Goal: Task Accomplishment & Management: Use online tool/utility

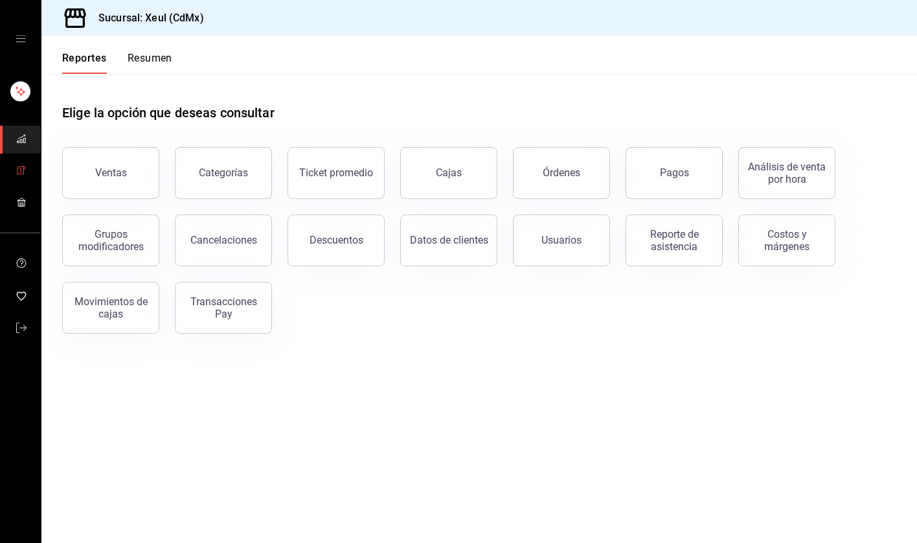
click at [23, 167] on icon "mailbox folders" at bounding box center [21, 170] width 10 height 10
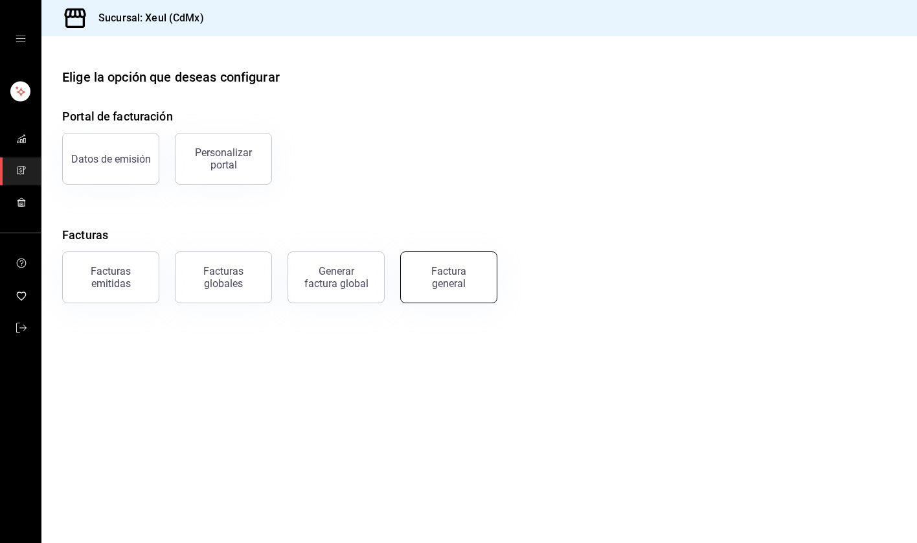
click at [436, 276] on div "Factura general" at bounding box center [448, 277] width 65 height 25
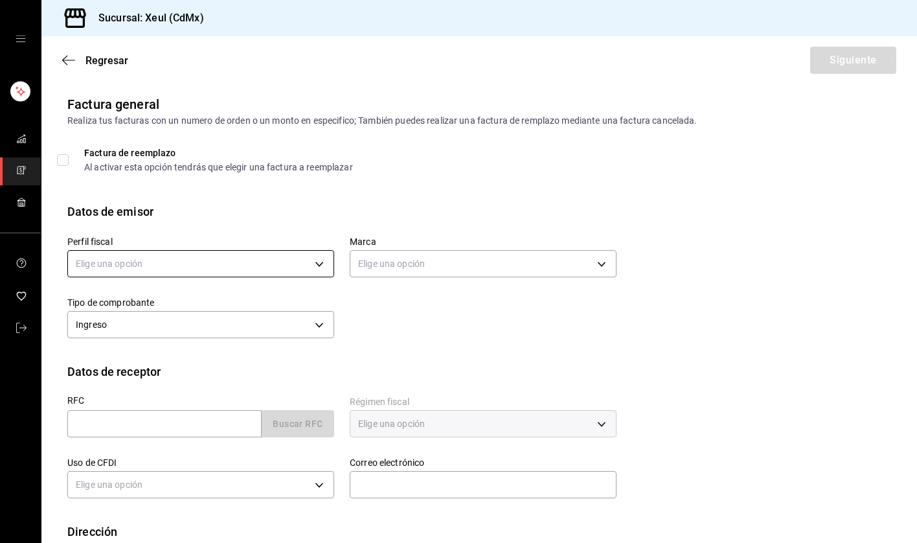
click at [318, 272] on body "Sucursal: Xeul (CdMx) Regresar Siguiente Factura general Realiza tus facturas c…" at bounding box center [458, 271] width 917 height 543
click at [262, 324] on li "[PERSON_NAME]" at bounding box center [201, 329] width 266 height 24
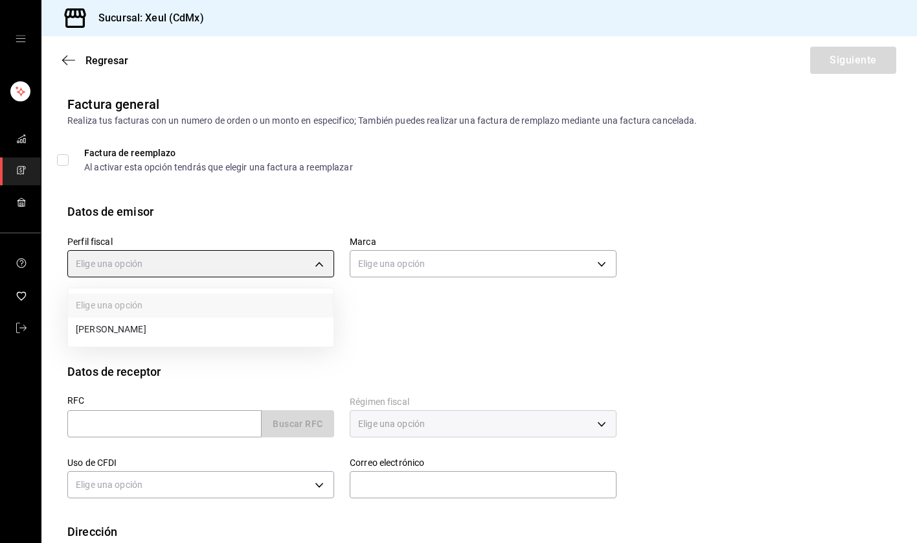
type input "554c110a-18dd-44f3-977d-186ab1f95351"
type input "556c56df-7d38-43a9-98c1-84be39c4f433"
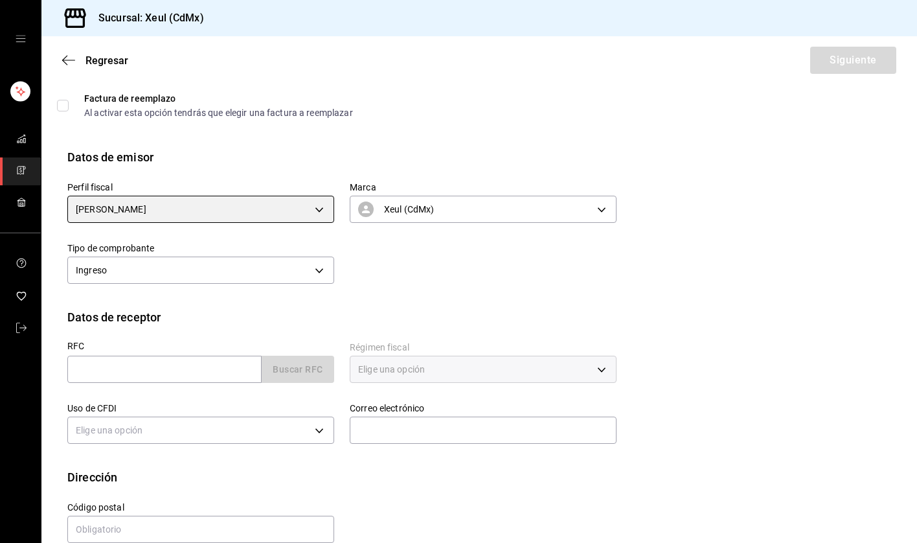
scroll to position [77, 0]
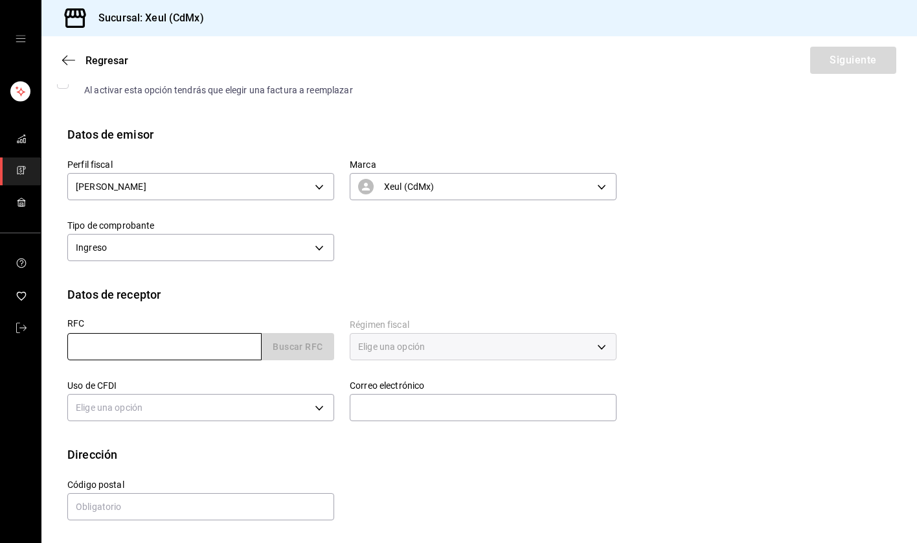
click at [178, 356] on input "text" at bounding box center [164, 346] width 194 height 27
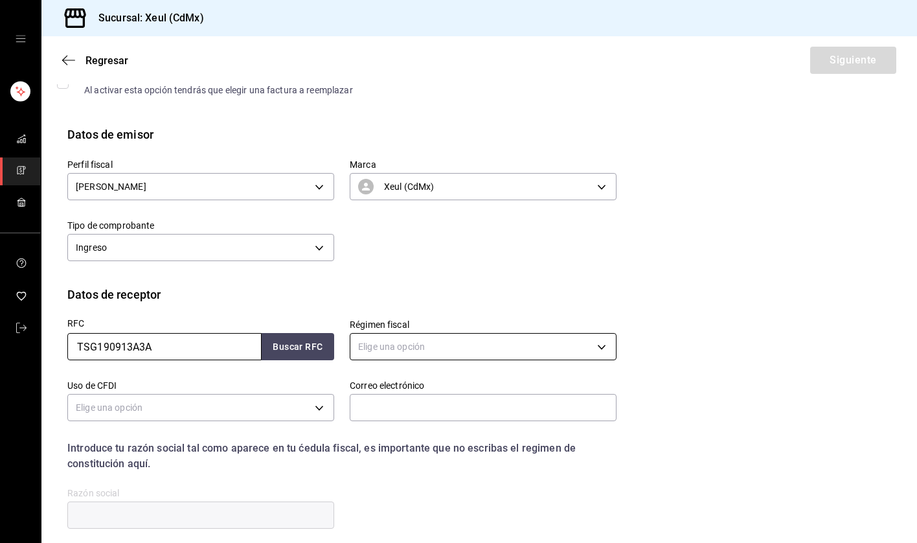
type input "TSG190913A3A"
click at [447, 347] on body "Sucursal: Xeul (CdMx) Regresar Siguiente Factura general Realiza tus facturas c…" at bounding box center [458, 271] width 917 height 543
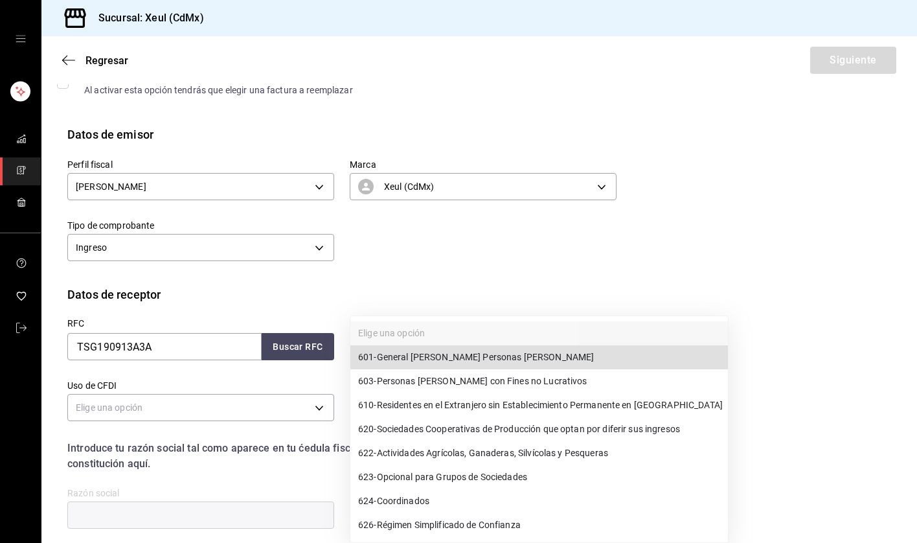
click at [448, 361] on span "601 - General [PERSON_NAME] Personas [PERSON_NAME]" at bounding box center [476, 357] width 236 height 14
type input "601"
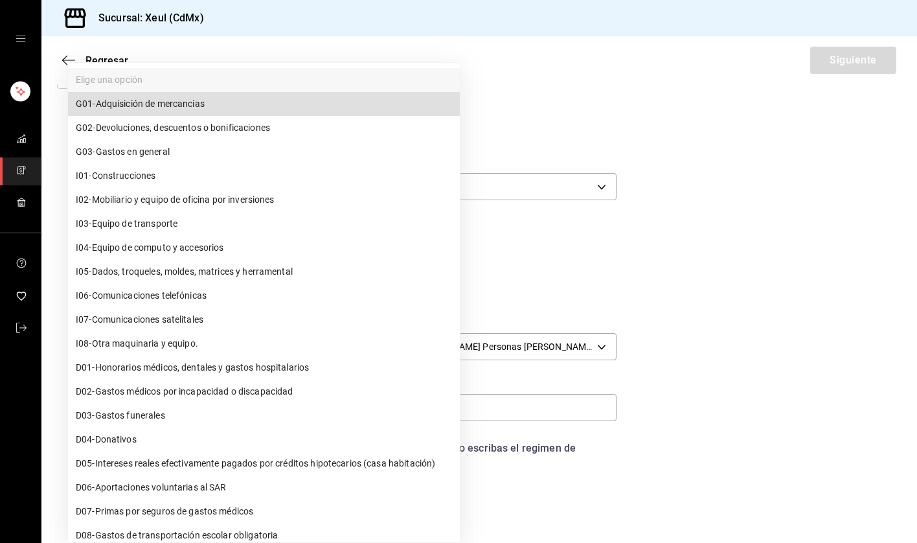
click at [318, 403] on body "Sucursal: Xeul (CdMx) Regresar Siguiente Factura general Realiza tus facturas c…" at bounding box center [458, 271] width 917 height 543
click at [135, 152] on span "G03 - Gastos en general" at bounding box center [123, 152] width 94 height 14
type input "G03"
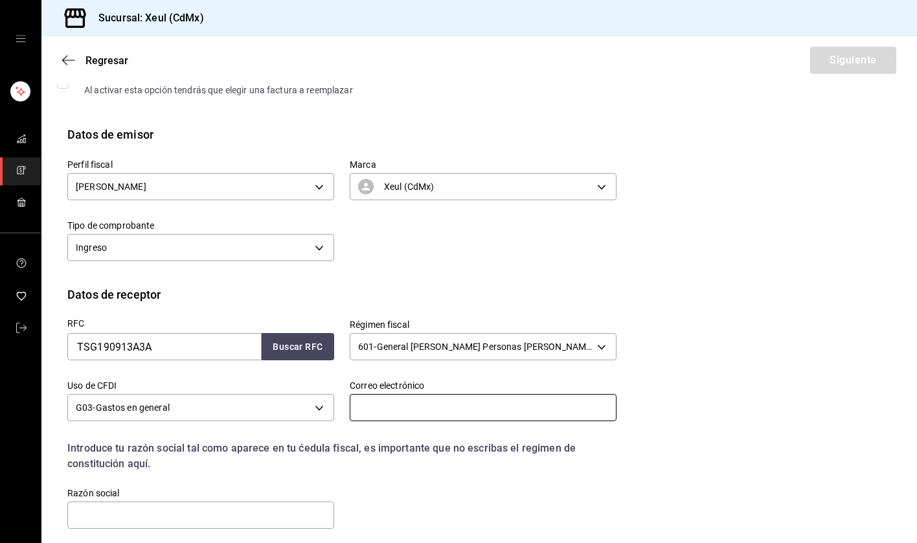
click at [402, 405] on input "text" at bounding box center [483, 407] width 267 height 27
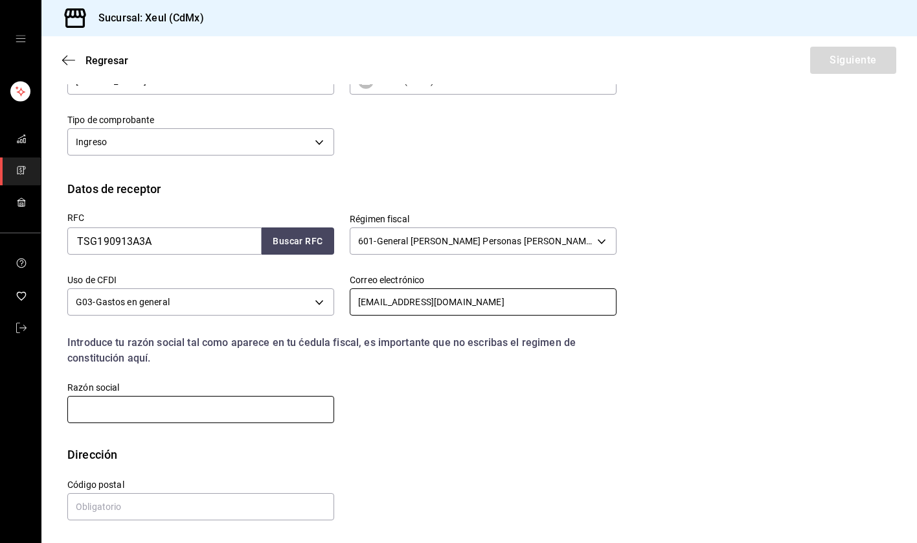
type input "[EMAIL_ADDRESS][DOMAIN_NAME]"
click at [282, 409] on input "text" at bounding box center [200, 409] width 267 height 27
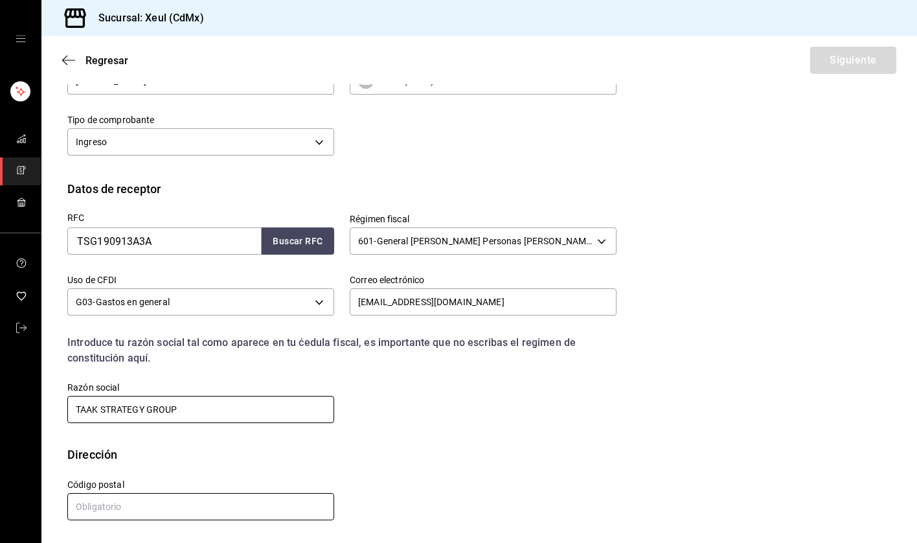
type input "TAAK STRATEGY GROUP"
click at [245, 505] on input "text" at bounding box center [200, 506] width 267 height 27
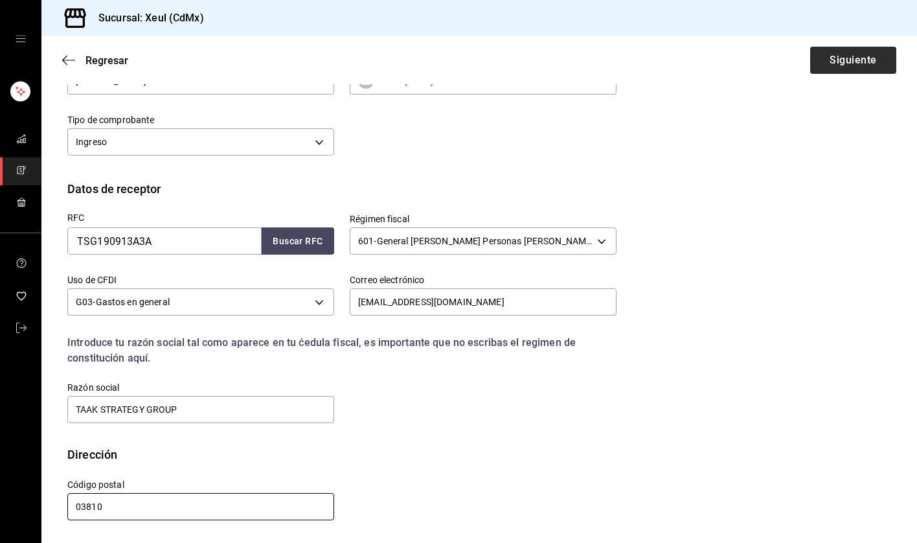
type input "03810"
click at [817, 53] on button "Siguiente" at bounding box center [853, 60] width 86 height 27
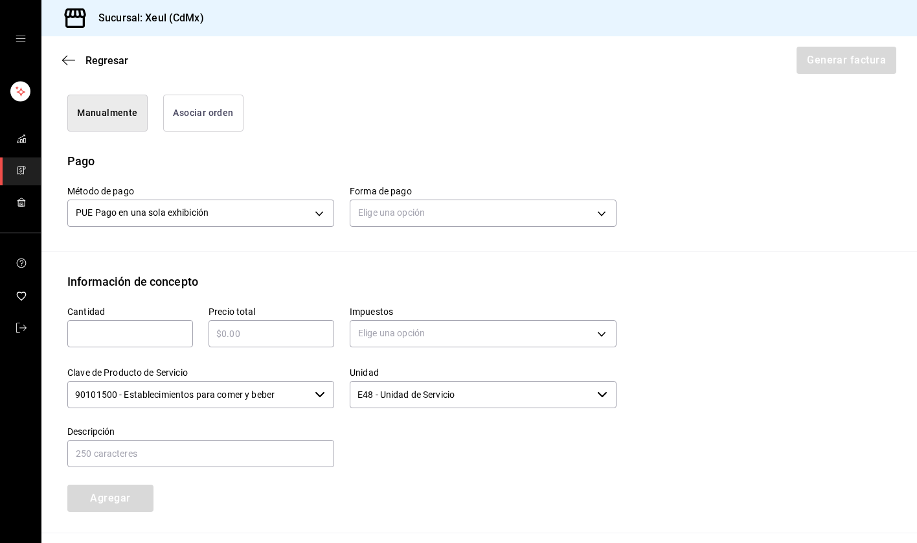
scroll to position [332, 0]
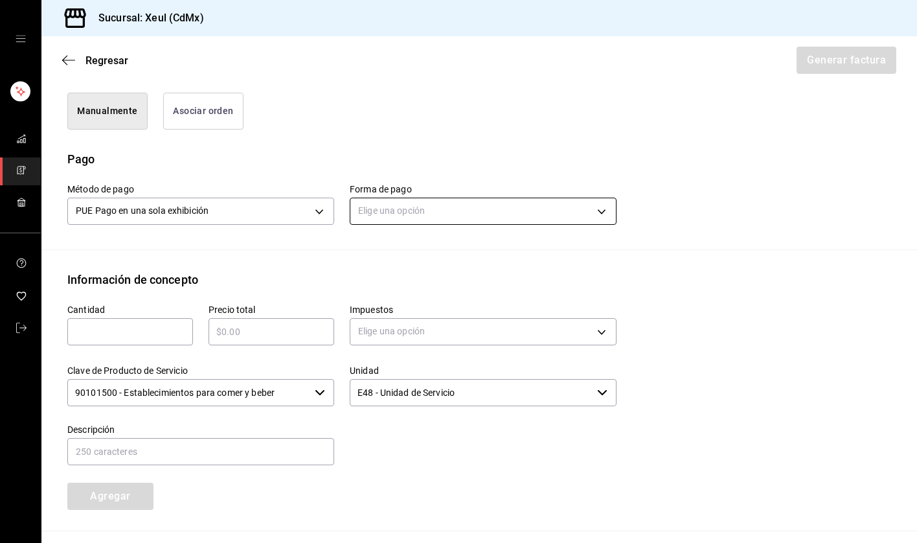
click at [464, 212] on body "Sucursal: Xeul (CdMx) Regresar Generar factura Emisor Perfil fiscal [PERSON_NAM…" at bounding box center [458, 271] width 917 height 543
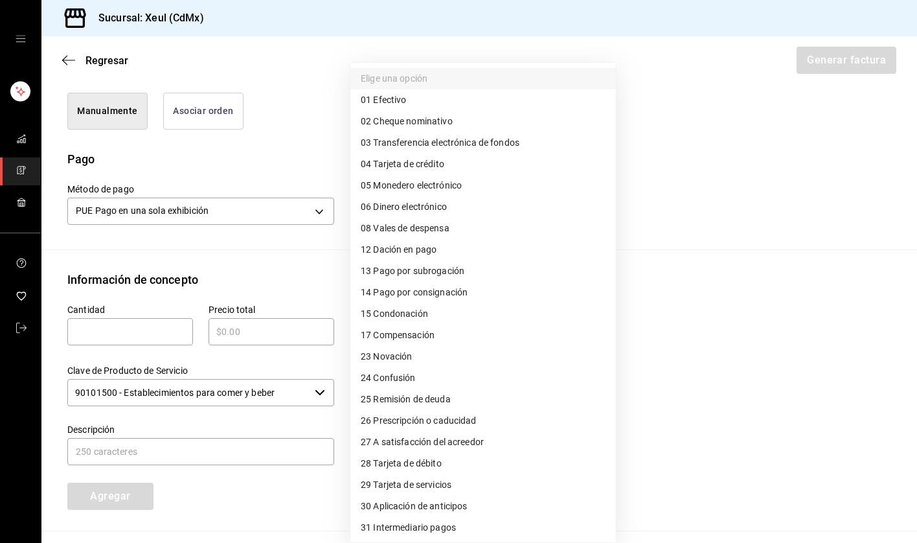
click at [389, 465] on span "28 Tarjeta de débito" at bounding box center [401, 464] width 81 height 14
type input "28"
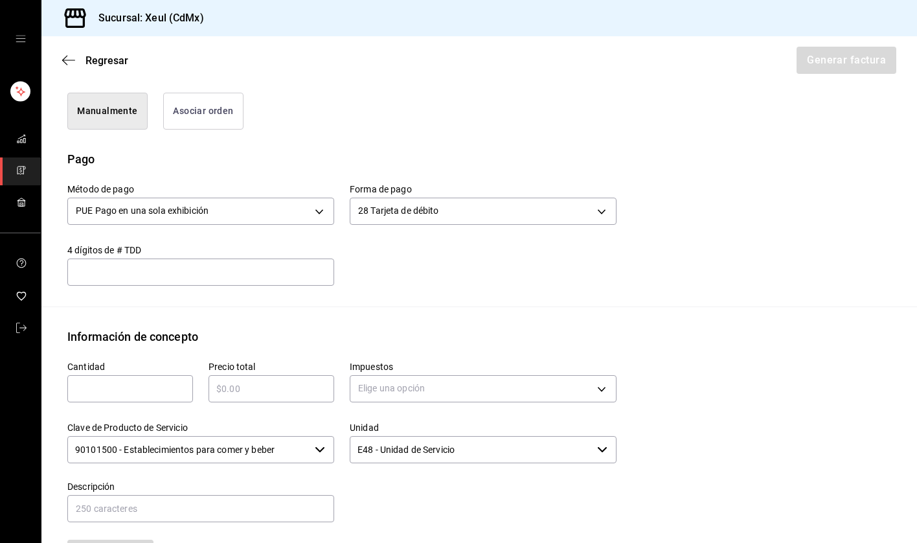
click at [84, 389] on input "text" at bounding box center [130, 389] width 126 height 16
type input "1"
click at [273, 391] on input "text" at bounding box center [272, 389] width 126 height 16
type input "$1531"
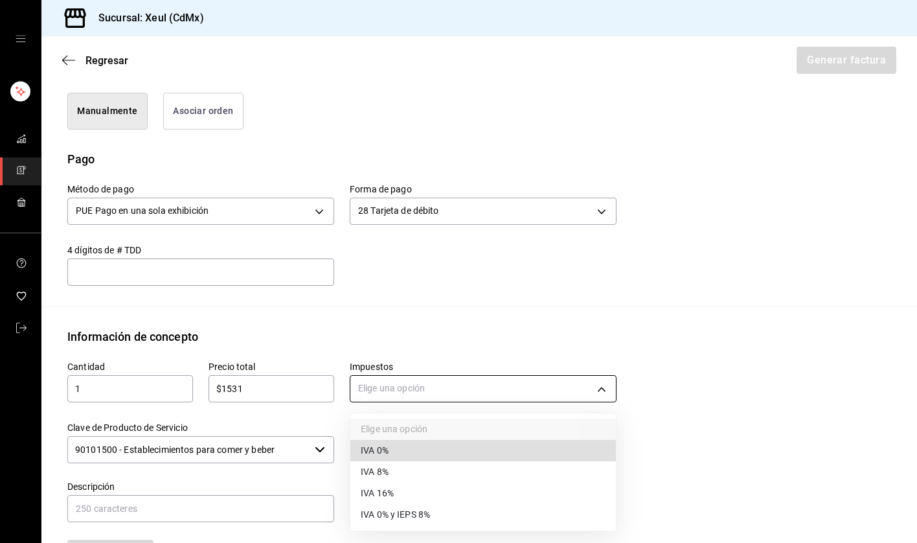
click at [484, 381] on body "Sucursal: Xeul (CdMx) Regresar Generar factura Emisor Perfil fiscal [PERSON_NAM…" at bounding box center [458, 271] width 917 height 543
click at [416, 497] on li "IVA 16%" at bounding box center [483, 492] width 266 height 21
type input "IVA_16"
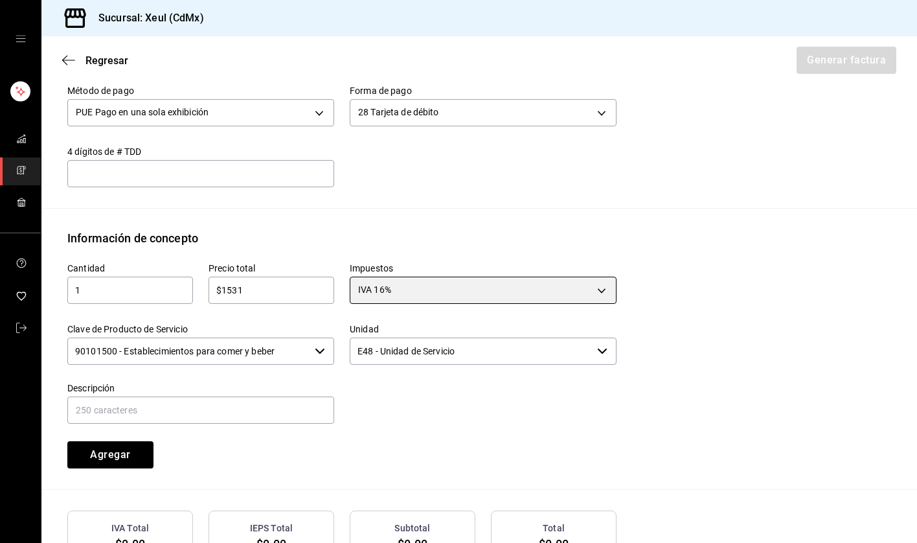
scroll to position [528, 0]
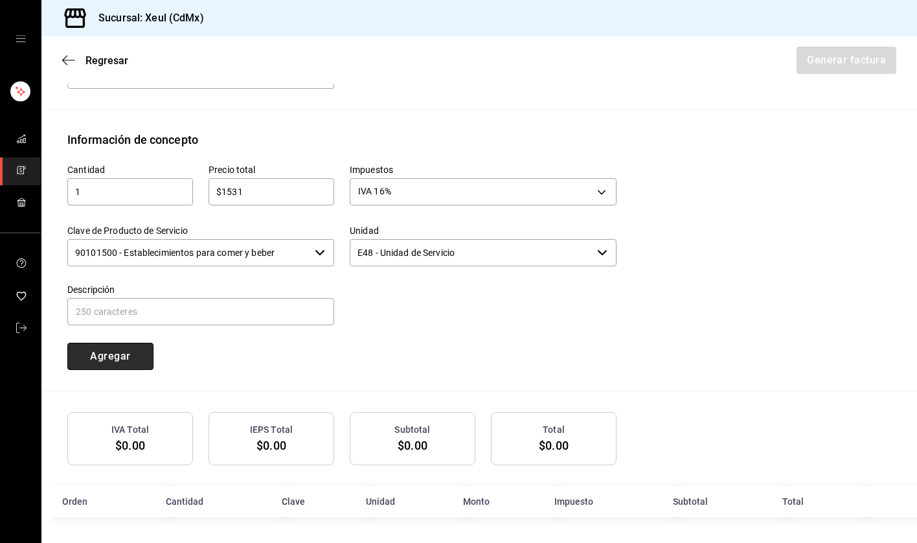
click at [102, 358] on button "Agregar" at bounding box center [110, 356] width 86 height 27
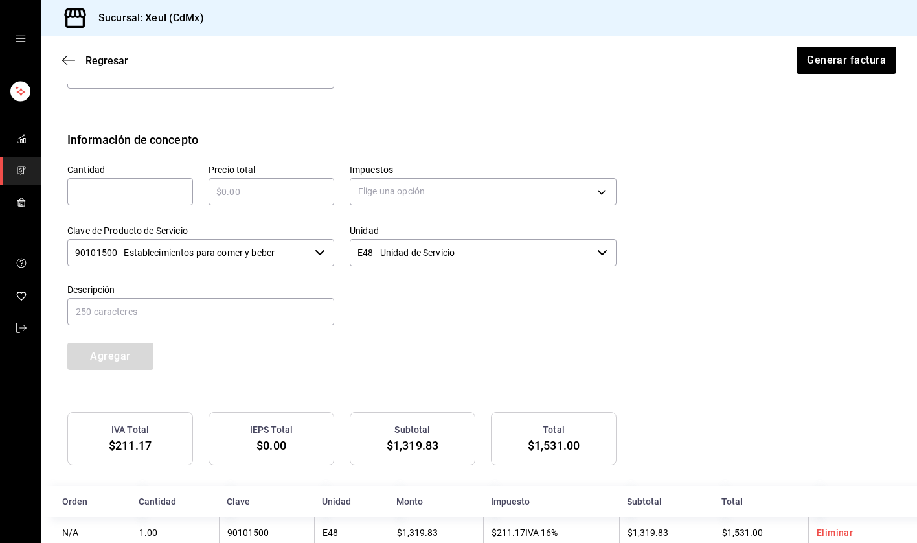
scroll to position [560, 0]
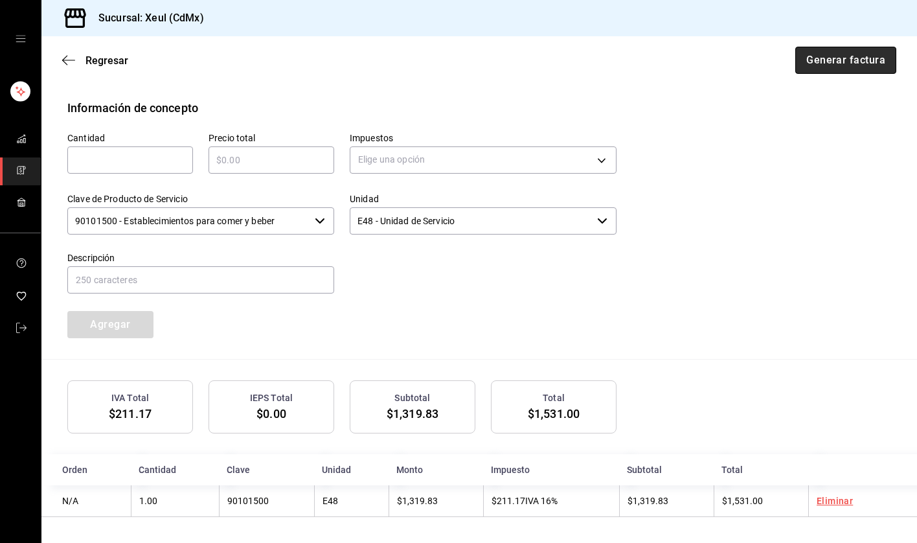
click at [859, 61] on button "Generar factura" at bounding box center [845, 60] width 101 height 27
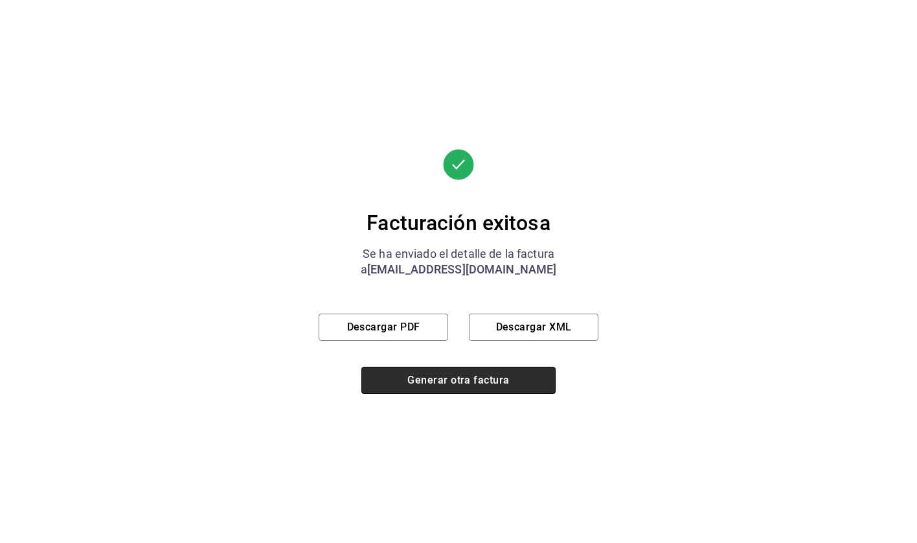
click at [424, 385] on button "Generar otra factura" at bounding box center [458, 380] width 194 height 27
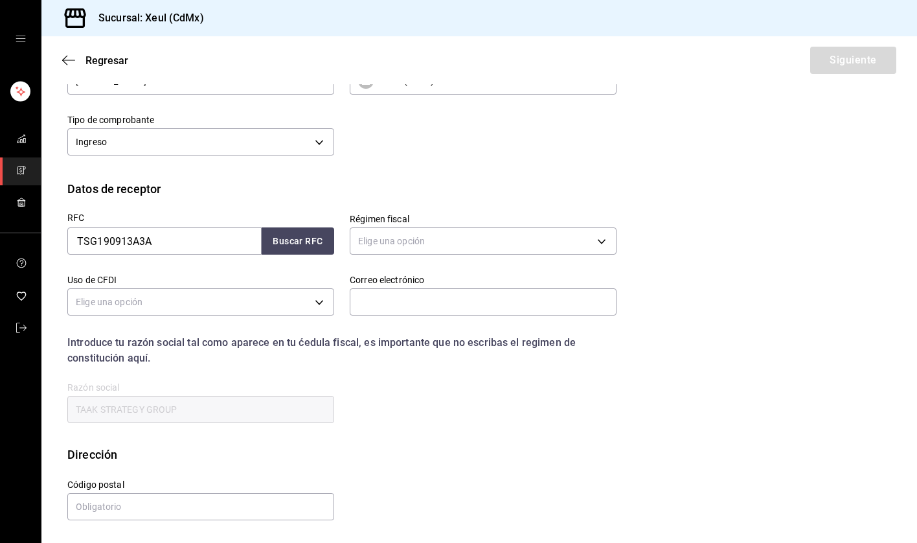
scroll to position [77, 0]
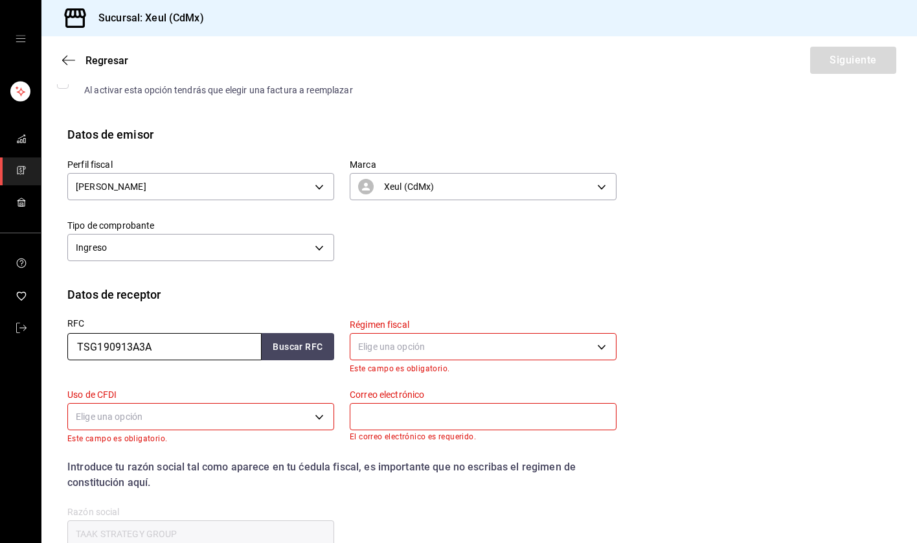
drag, startPoint x: 154, startPoint y: 345, endPoint x: -34, endPoint y: 360, distance: 189.1
click at [0, 360] on html "Sucursal: Xeul (CdMx) Regresar Siguiente Factura general Realiza tus facturas c…" at bounding box center [458, 271] width 917 height 543
drag, startPoint x: 156, startPoint y: 347, endPoint x: 54, endPoint y: 341, distance: 102.5
click at [54, 341] on div "RFC TSG190913A3A Buscar RFC" at bounding box center [193, 338] width 282 height 70
type input "GLL220329PZ2"
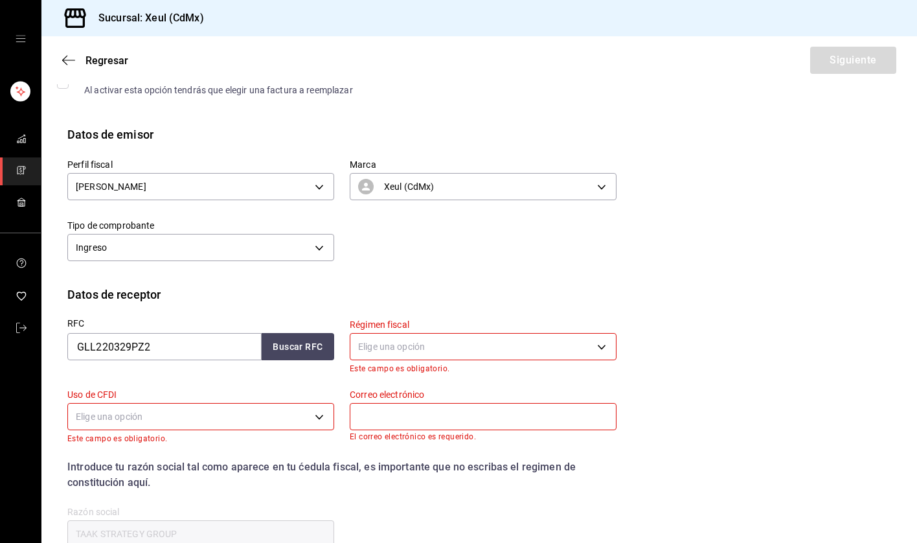
click at [505, 349] on body "Sucursal: Xeul (CdMx) Regresar Siguiente Factura general Realiza tus facturas c…" at bounding box center [458, 271] width 917 height 543
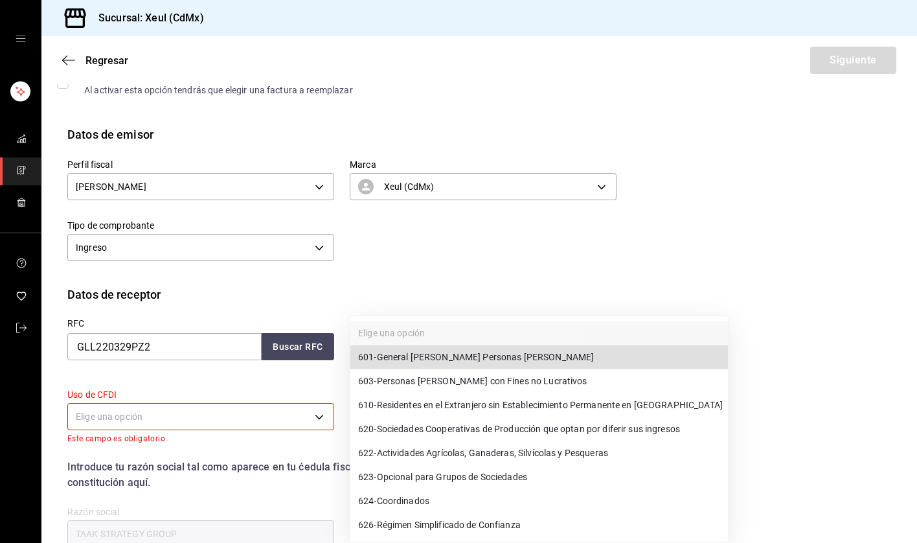
click at [497, 356] on span "601 - General [PERSON_NAME] Personas [PERSON_NAME]" at bounding box center [476, 357] width 236 height 14
type input "601"
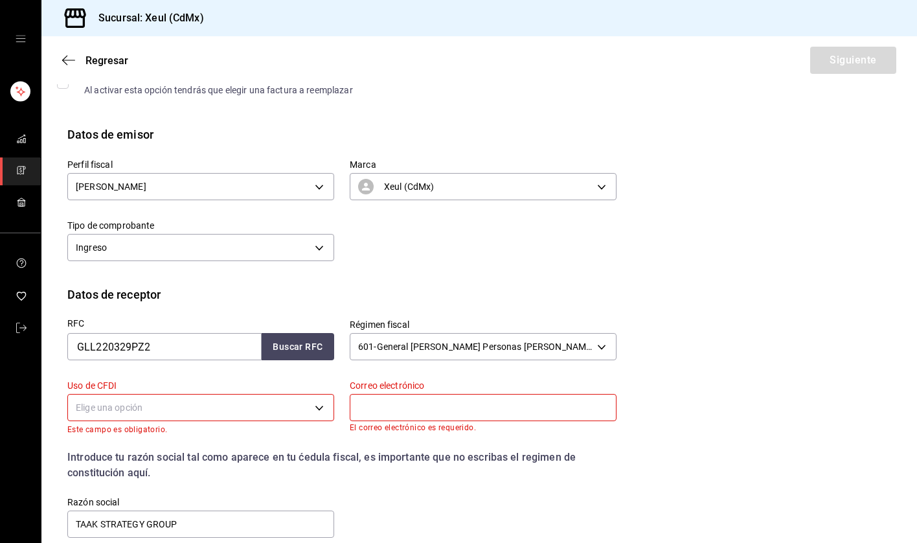
click at [311, 408] on body "Sucursal: Xeul (CdMx) Regresar Siguiente Factura general Realiza tus facturas c…" at bounding box center [458, 271] width 917 height 543
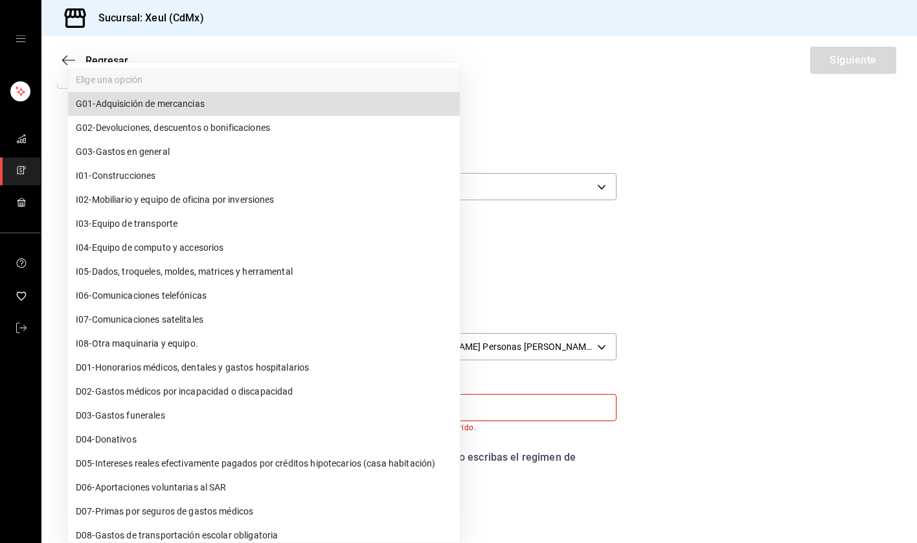
click at [105, 156] on span "G03 - Gastos en general" at bounding box center [123, 152] width 94 height 14
type input "G03"
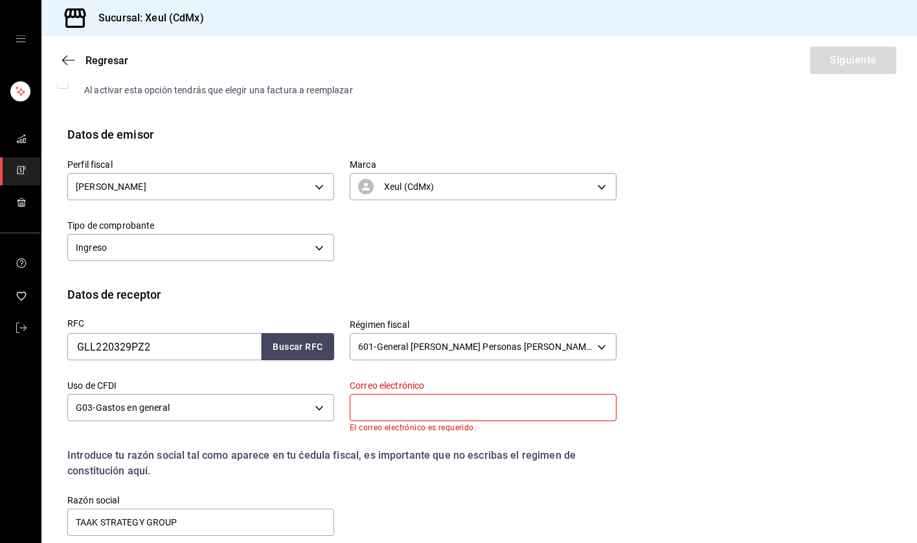
click at [394, 402] on input "text" at bounding box center [483, 407] width 267 height 27
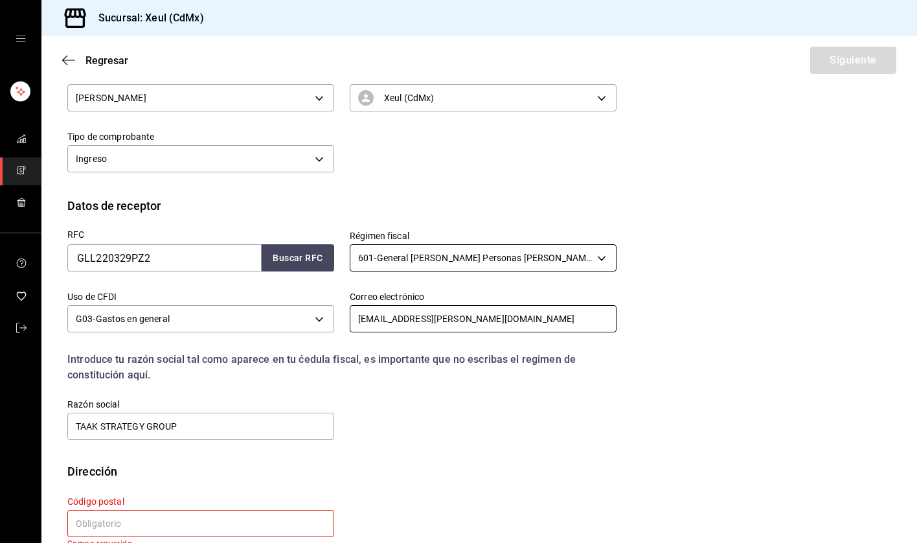
scroll to position [192, 0]
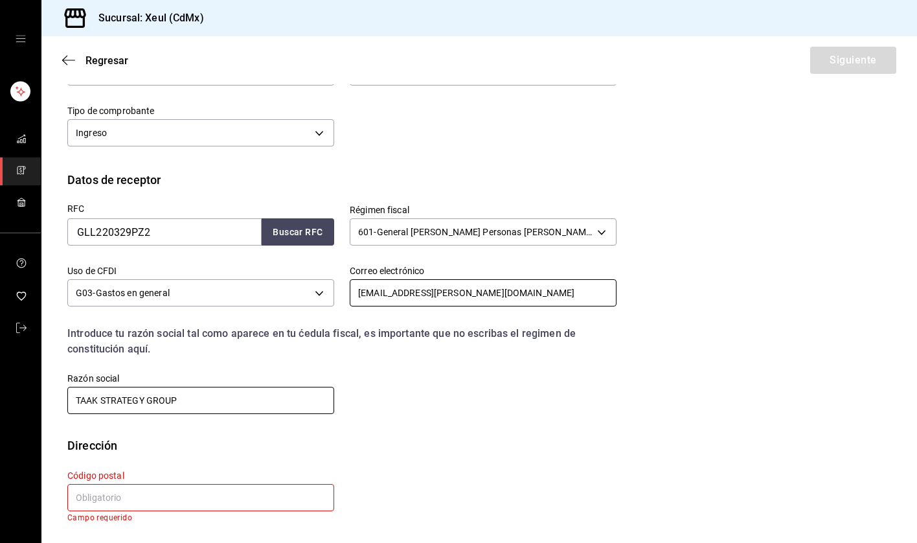
type input "[EMAIL_ADDRESS][PERSON_NAME][DOMAIN_NAME]"
drag, startPoint x: 185, startPoint y: 402, endPoint x: 56, endPoint y: 401, distance: 129.5
click at [56, 402] on div "Razón social TAAK STRATEGY GROUP" at bounding box center [193, 386] width 282 height 59
type input "[PERSON_NAME] LIGHT LOGISTICS"
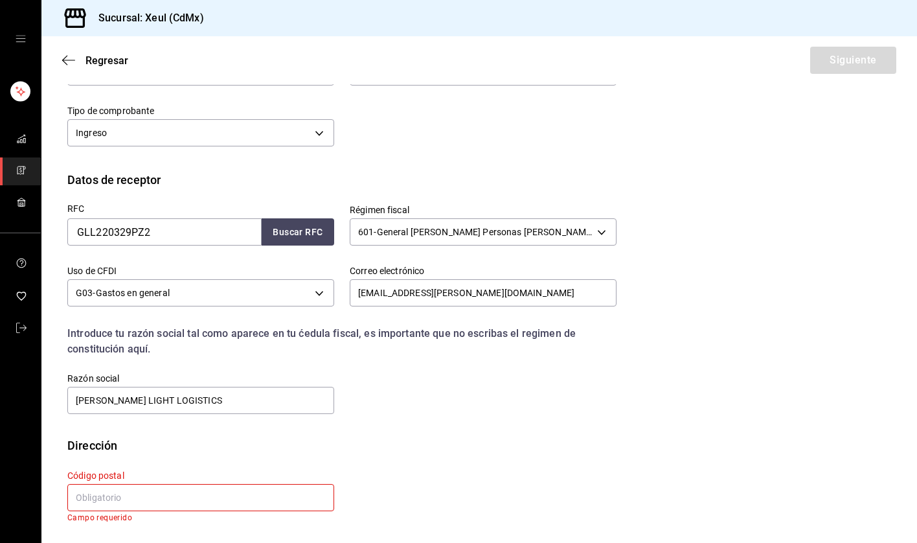
click at [166, 499] on input "text" at bounding box center [200, 497] width 267 height 27
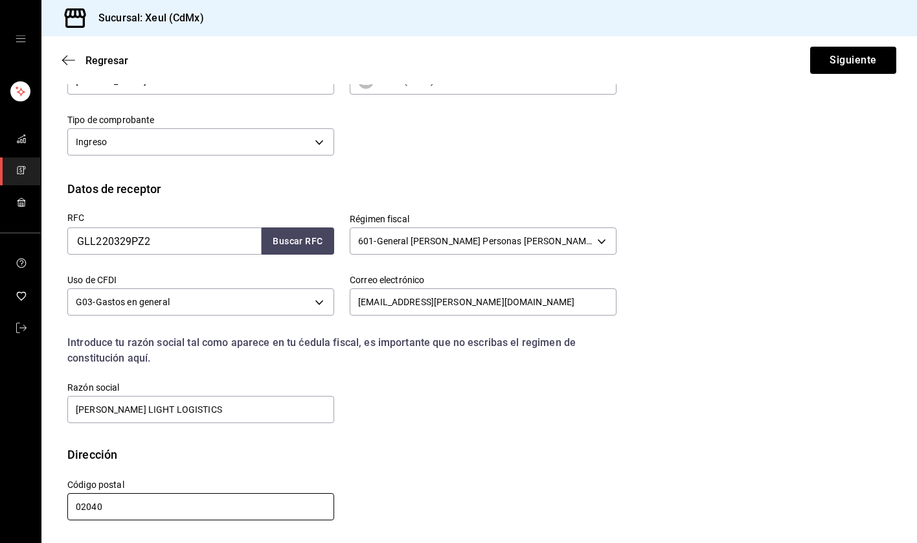
scroll to position [183, 0]
type input "02040"
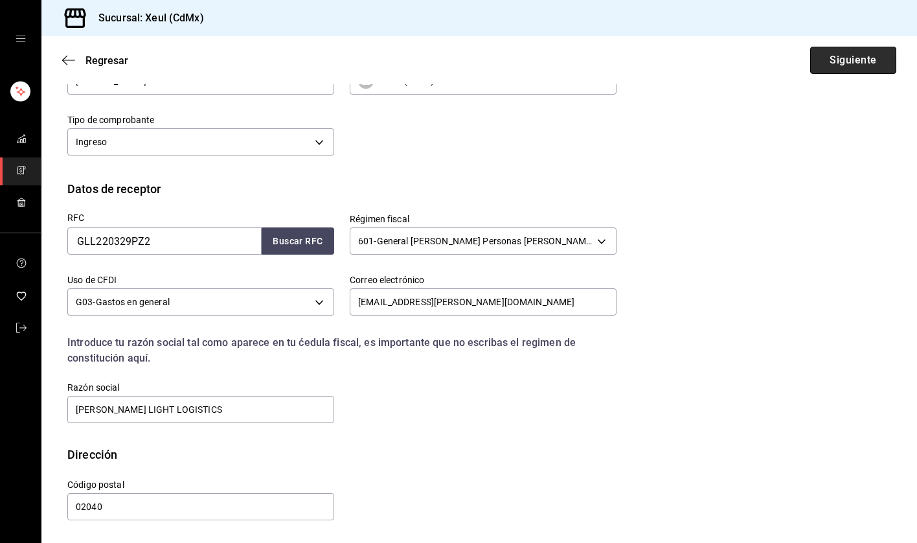
click at [848, 57] on button "Siguiente" at bounding box center [853, 60] width 86 height 27
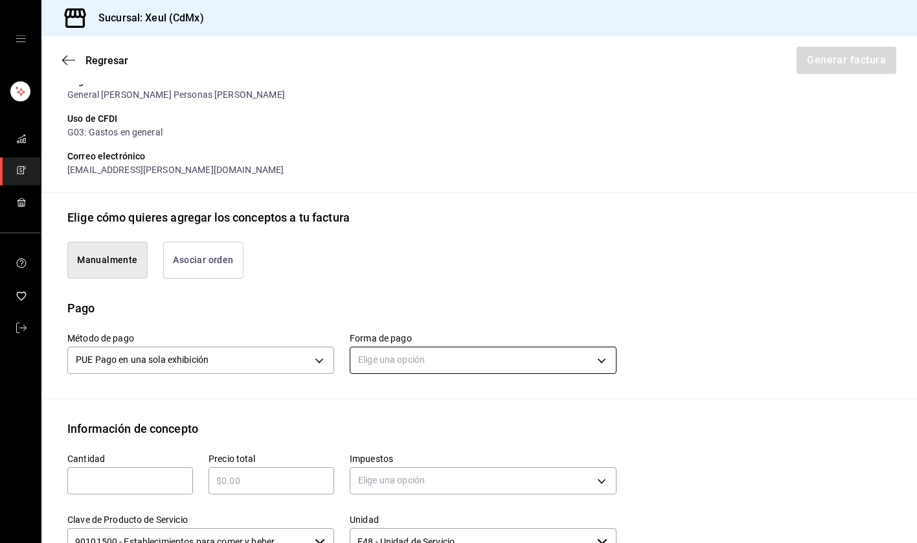
click at [590, 361] on body "Sucursal: Xeul (CdMx) Regresar Generar factura Emisor Perfil fiscal [PERSON_NAM…" at bounding box center [458, 271] width 917 height 543
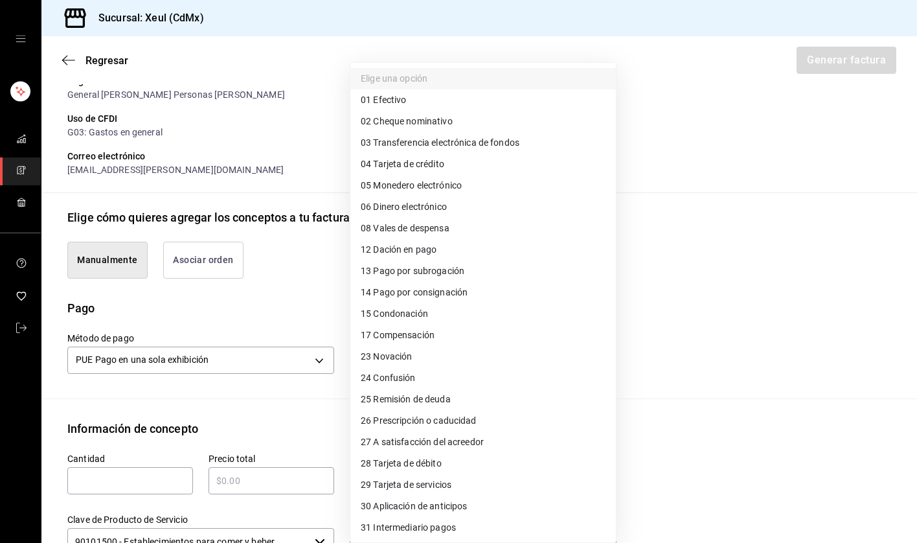
click at [389, 465] on span "28 Tarjeta de débito" at bounding box center [401, 464] width 81 height 14
type input "28"
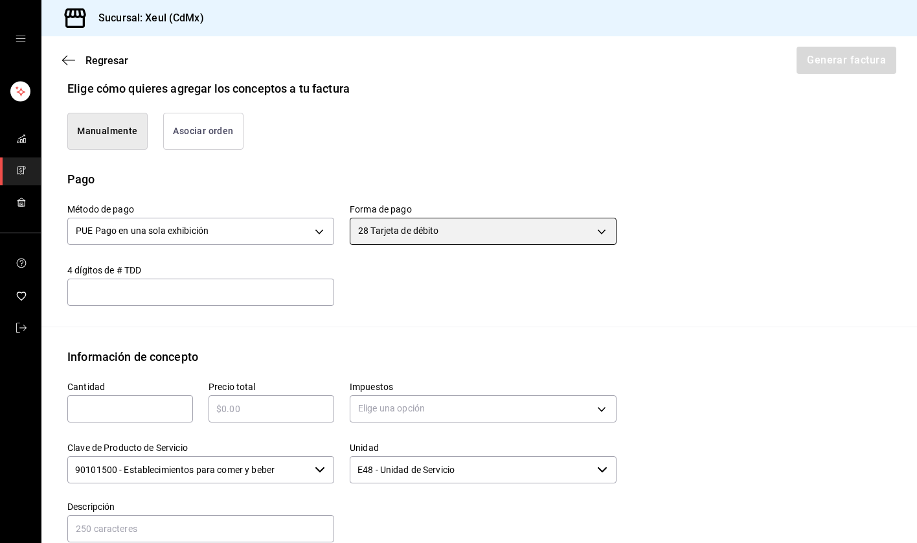
scroll to position [318, 0]
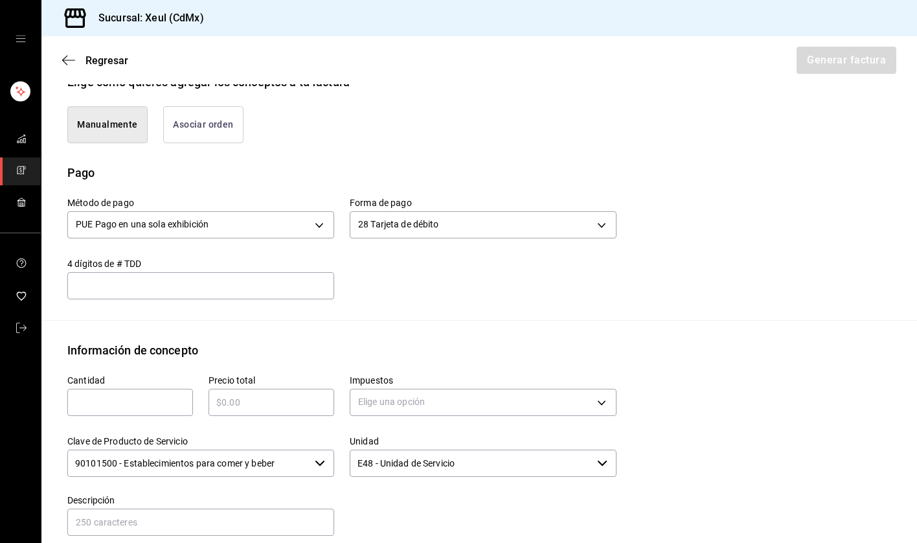
click at [108, 407] on input "text" at bounding box center [130, 402] width 126 height 16
type input "1"
click at [256, 402] on input "text" at bounding box center [272, 402] width 126 height 16
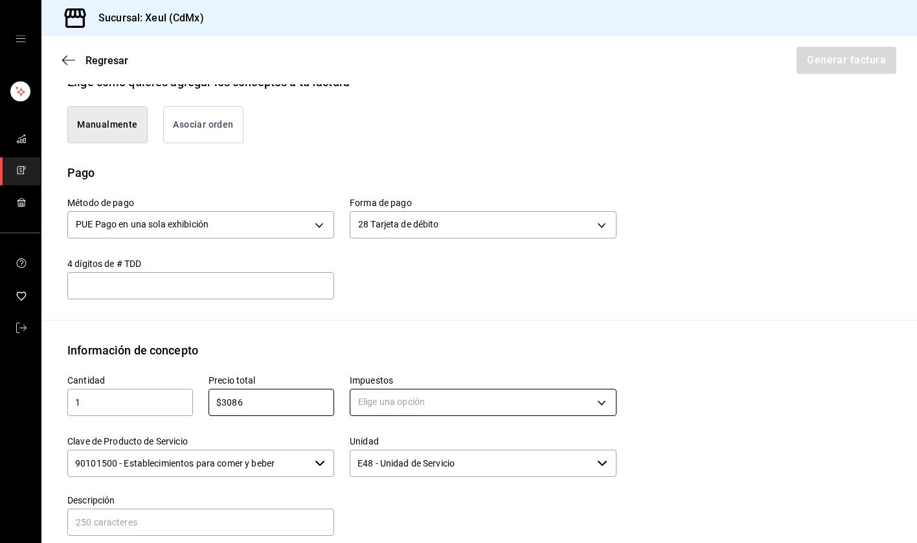
type input "$3086"
click at [457, 412] on body "Sucursal: Xeul (CdMx) Regresar Generar factura Emisor Perfil fiscal [PERSON_NAM…" at bounding box center [458, 271] width 917 height 543
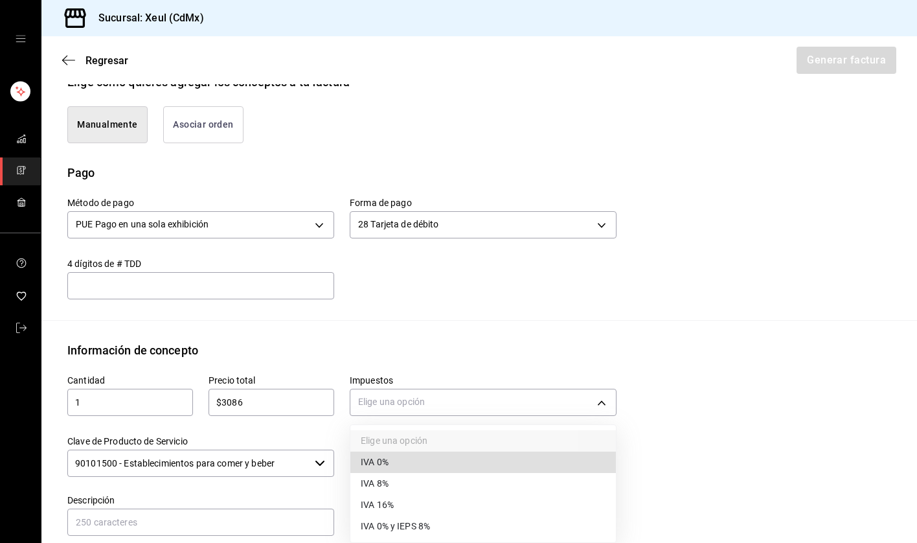
click at [399, 511] on li "IVA 16%" at bounding box center [483, 504] width 266 height 21
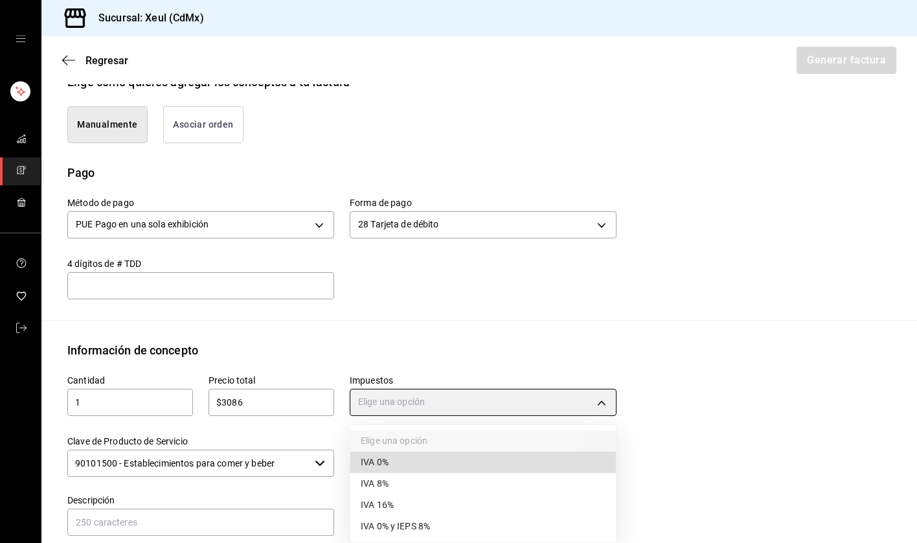
type input "IVA_16"
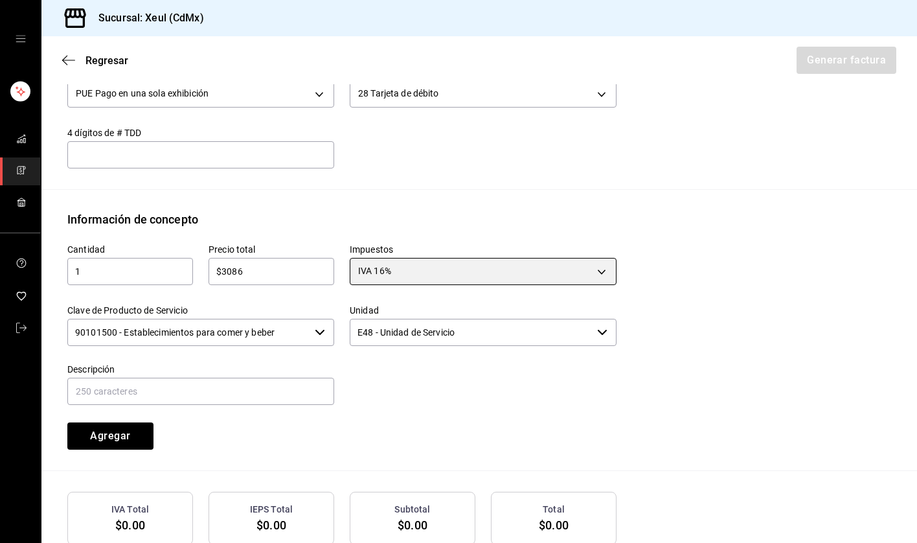
scroll to position [528, 0]
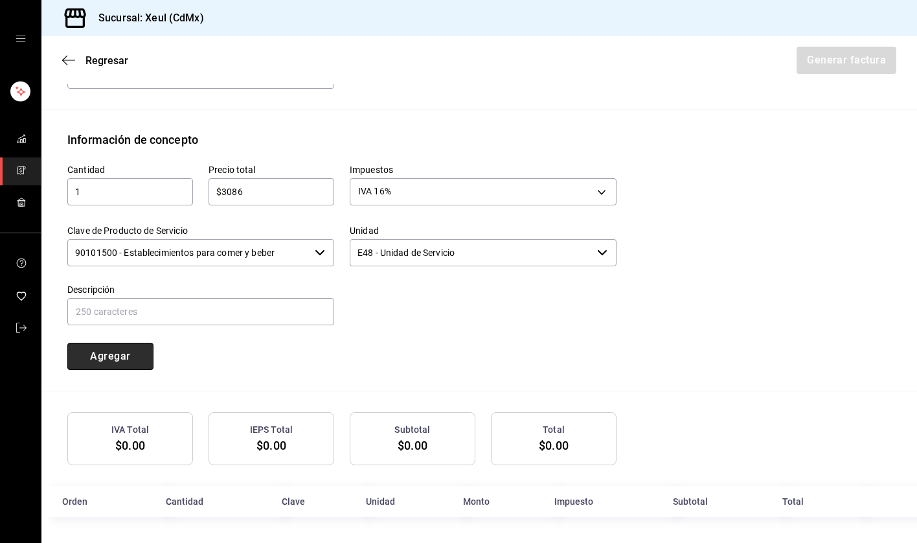
click at [113, 348] on button "Agregar" at bounding box center [110, 356] width 86 height 27
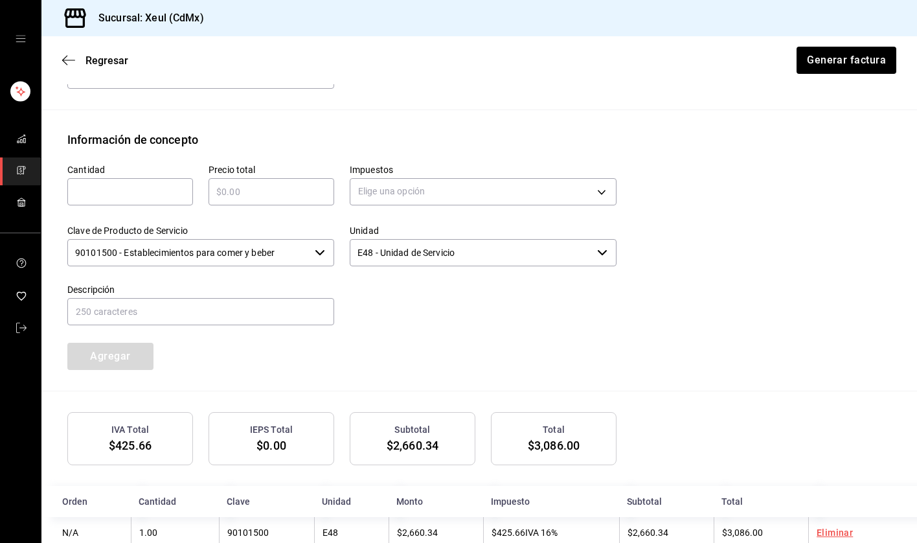
scroll to position [560, 0]
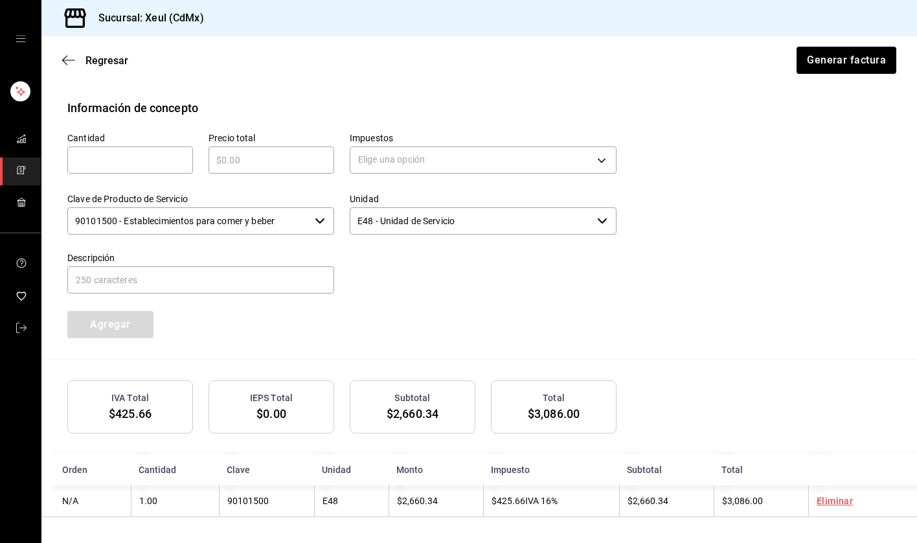
click at [839, 37] on div "Regresar Generar factura" at bounding box center [479, 60] width 876 height 48
click at [839, 59] on button "Generar factura" at bounding box center [845, 60] width 101 height 27
